Goal: Transaction & Acquisition: Purchase product/service

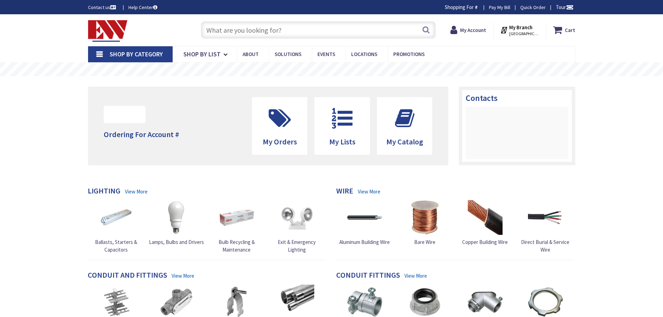
click at [238, 32] on input "text" at bounding box center [318, 29] width 235 height 17
type input "[PERSON_NAME][GEOGRAPHIC_DATA], [GEOGRAPHIC_DATA]"
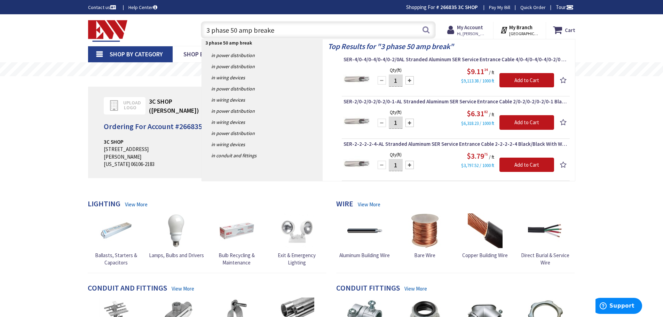
type input "3 phase 50 amp breaker"
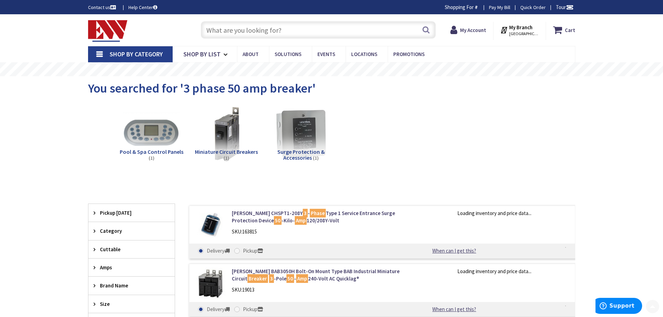
scroll to position [104, 0]
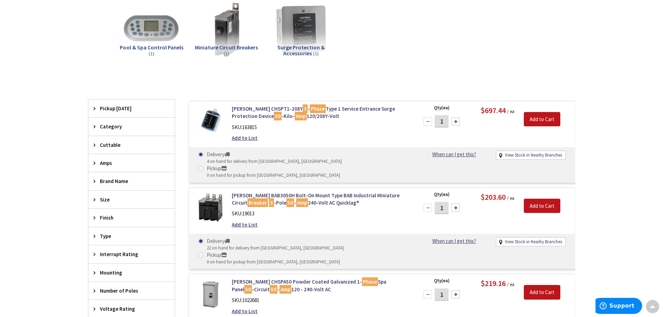
click at [612, 245] on div "Skip to Content Toggle Nav Search Cart My Cart Close" at bounding box center [331, 222] width 663 height 625
